Goal: Find specific page/section: Find specific page/section

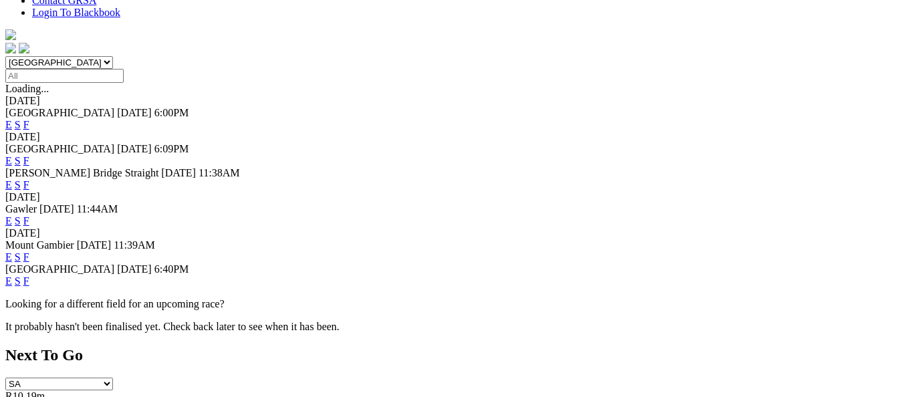
scroll to position [401, 0]
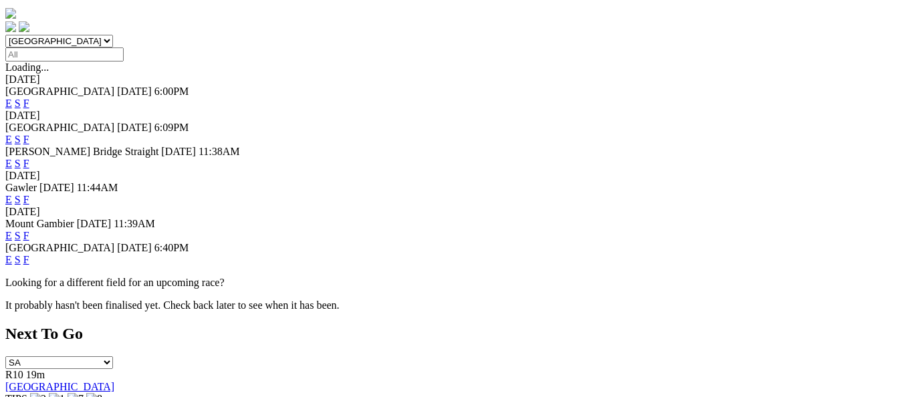
click at [29, 254] on link "F" at bounding box center [26, 259] width 6 height 11
